Goal: Find specific page/section: Find specific page/section

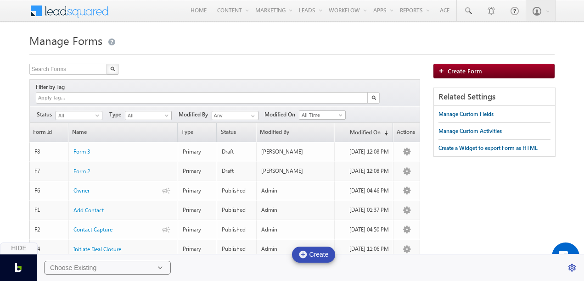
click at [164, 93] on div at bounding box center [201, 98] width 331 height 11
click at [164, 31] on h1 "Manage Forms" at bounding box center [292, 40] width 526 height 18
click at [408, 50] on div at bounding box center [292, 52] width 526 height 6
click at [348, 55] on div "Manage Forms Search Forms X 8 results found Filter by Tag Filters Status All Dr…" at bounding box center [292, 191] width 526 height 320
drag, startPoint x: 348, startPoint y: 55, endPoint x: 297, endPoint y: 42, distance: 52.2
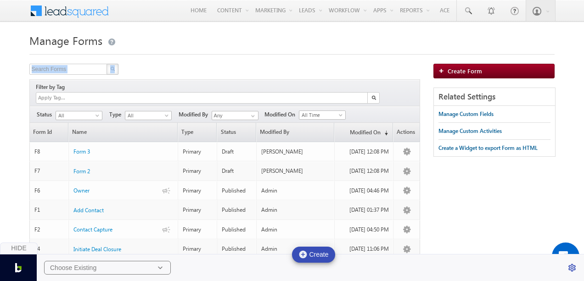
click at [297, 42] on div "Manage Forms Search Forms X 8 results found Filter by Tag Filters Status All Dr…" at bounding box center [292, 191] width 526 height 320
click at [297, 42] on h1 "Manage Forms" at bounding box center [292, 40] width 526 height 18
click at [175, 46] on h1 "Manage Forms" at bounding box center [292, 40] width 526 height 18
